Goal: Task Accomplishment & Management: Manage account settings

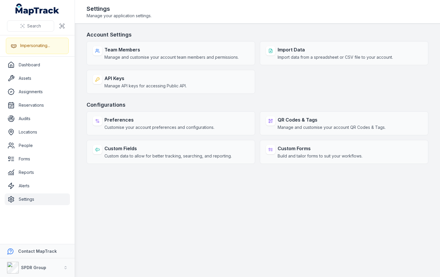
click at [254, 206] on main "Account Settings Team Members Manage and customise your account team members an…" at bounding box center [257, 151] width 365 height 254
click at [162, 187] on main "Account Settings Team Members Manage and customise your account team members an…" at bounding box center [257, 151] width 365 height 254
click at [153, 104] on h3 "Configurations" at bounding box center [258, 105] width 342 height 8
click at [305, 94] on div "Account Settings Team Members Manage and customise your account team members an…" at bounding box center [258, 97] width 342 height 133
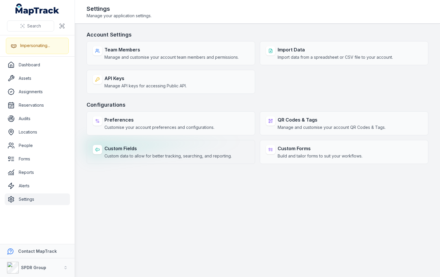
click at [133, 146] on strong "Custom Fields" at bounding box center [167, 148] width 127 height 7
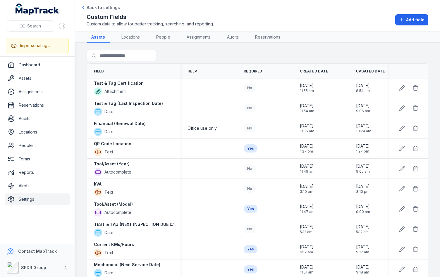
click at [199, 58] on div "Search for fields" at bounding box center [258, 56] width 342 height 13
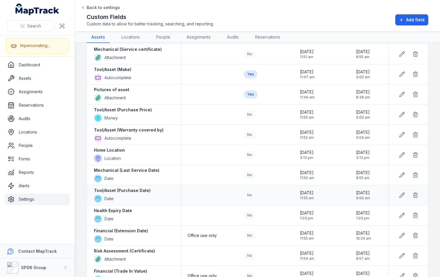
scroll to position [429, 0]
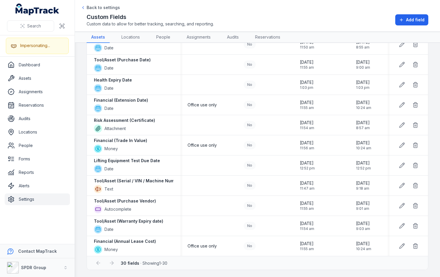
click at [80, 209] on main "Search for fields Field Help Required Created Date Updated Date Test & Tag Cert…" at bounding box center [257, 160] width 365 height 234
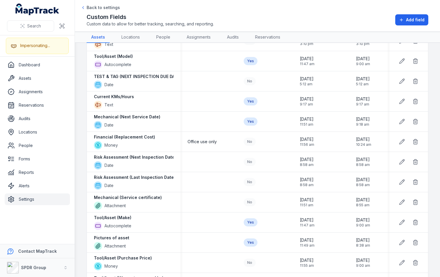
scroll to position [140, 0]
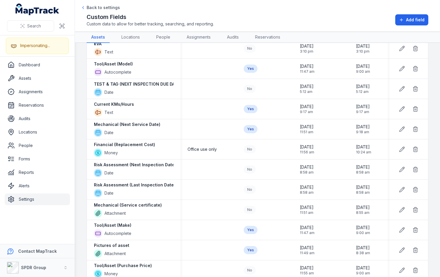
click at [82, 154] on main "Search for fields Field Help Required Created Date Updated Date Test & Tag Cert…" at bounding box center [257, 160] width 365 height 234
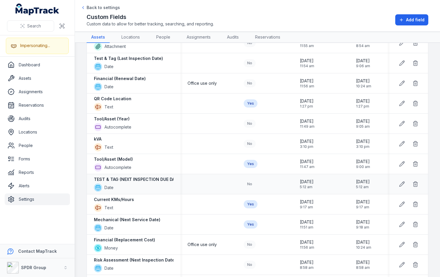
scroll to position [0, 0]
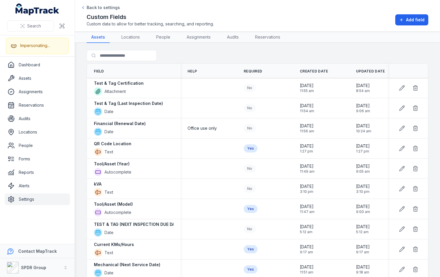
drag, startPoint x: 234, startPoint y: 53, endPoint x: 259, endPoint y: 56, distance: 25.0
click at [234, 53] on div "Search for fields" at bounding box center [258, 56] width 342 height 13
click at [278, 55] on div "Search for fields" at bounding box center [258, 56] width 342 height 13
click at [267, 54] on div "Search for fields" at bounding box center [258, 56] width 342 height 13
click at [268, 21] on div "Custom Fields Custom data to allow for better tracking, searching, and reportin…" at bounding box center [258, 20] width 342 height 14
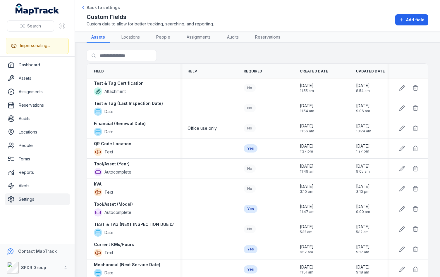
click at [351, 16] on div "Custom Fields Custom data to allow for better tracking, searching, and reportin…" at bounding box center [258, 20] width 342 height 14
